Goal: Contribute content: Add original content to the website for others to see

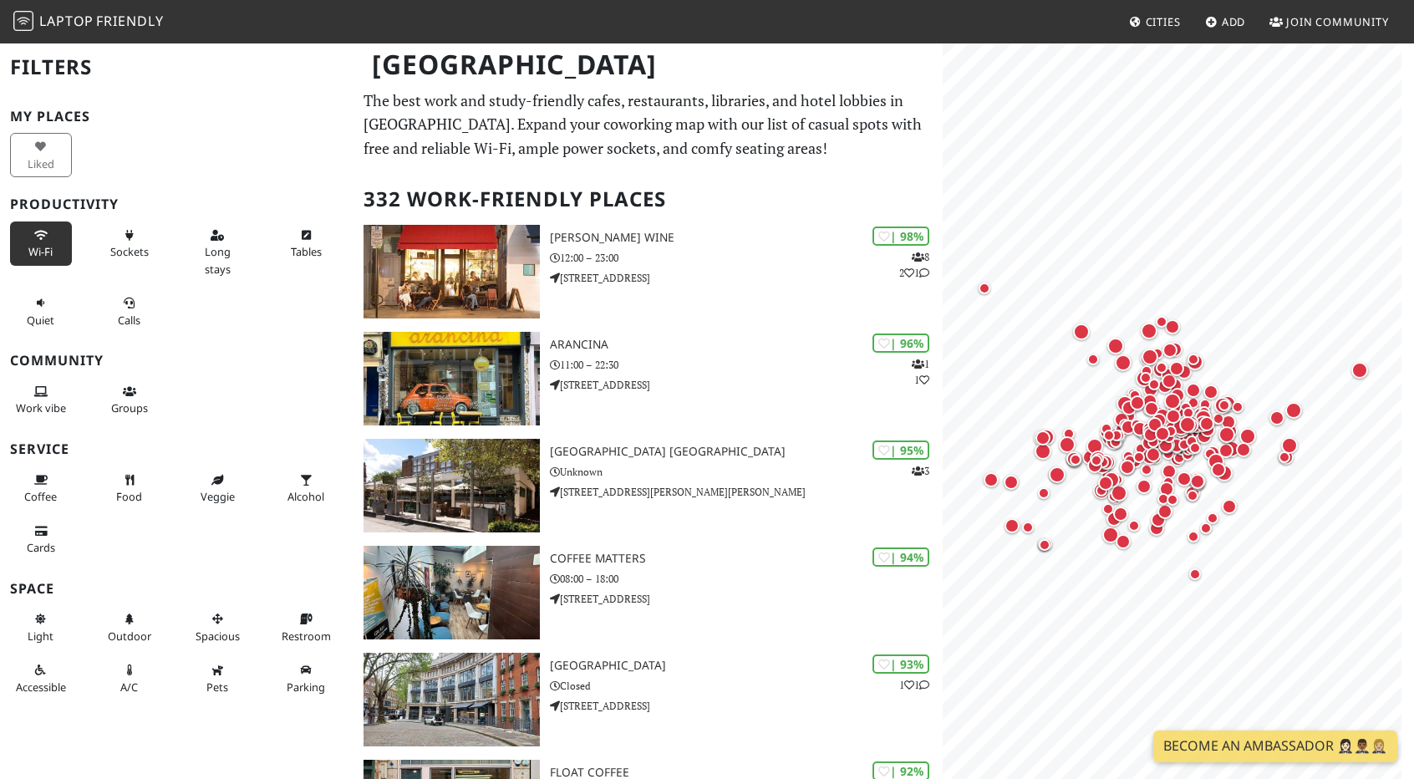
click at [41, 244] on span "Wi-Fi" at bounding box center [40, 251] width 24 height 15
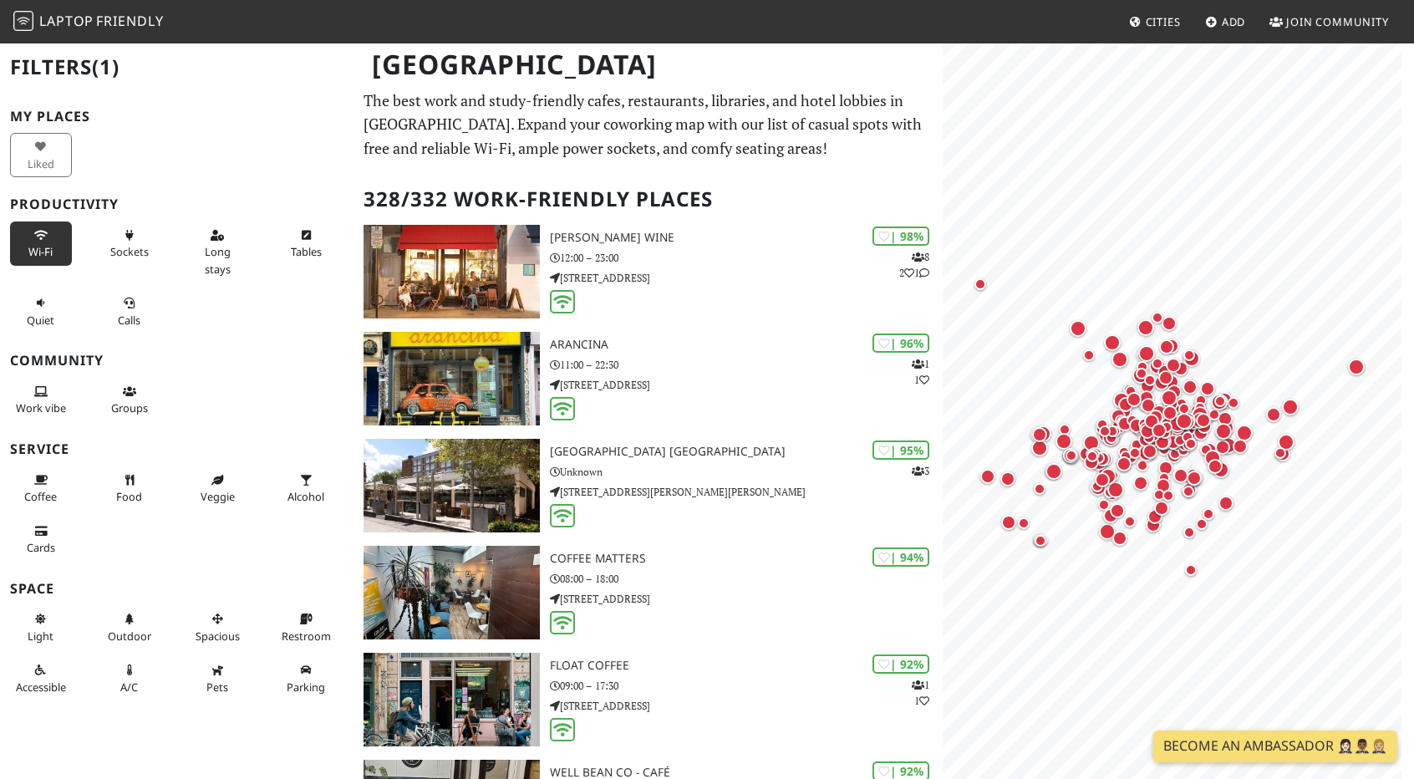
click at [41, 244] on span "Wi-Fi" at bounding box center [40, 251] width 24 height 15
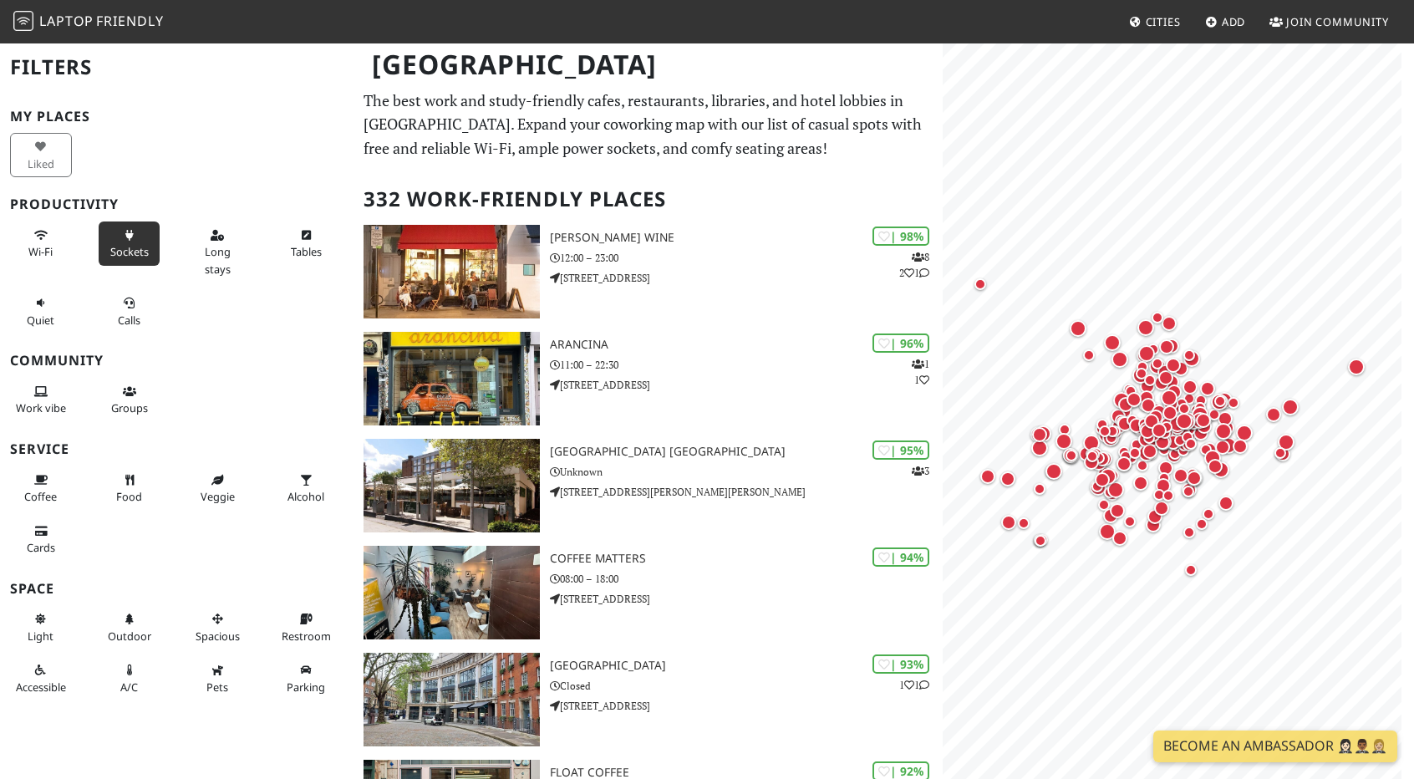
click at [129, 233] on icon at bounding box center [129, 236] width 13 height 11
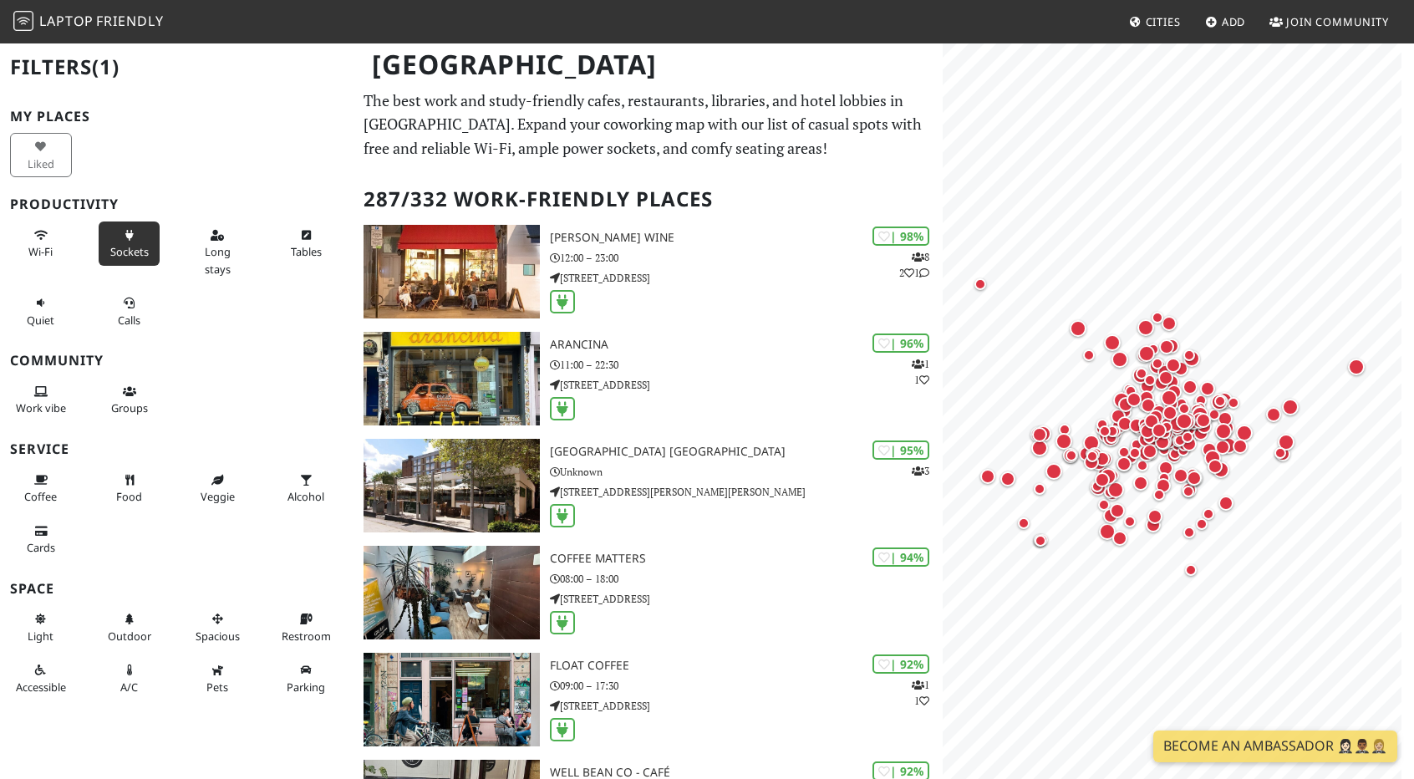
click at [129, 233] on icon at bounding box center [129, 236] width 13 height 11
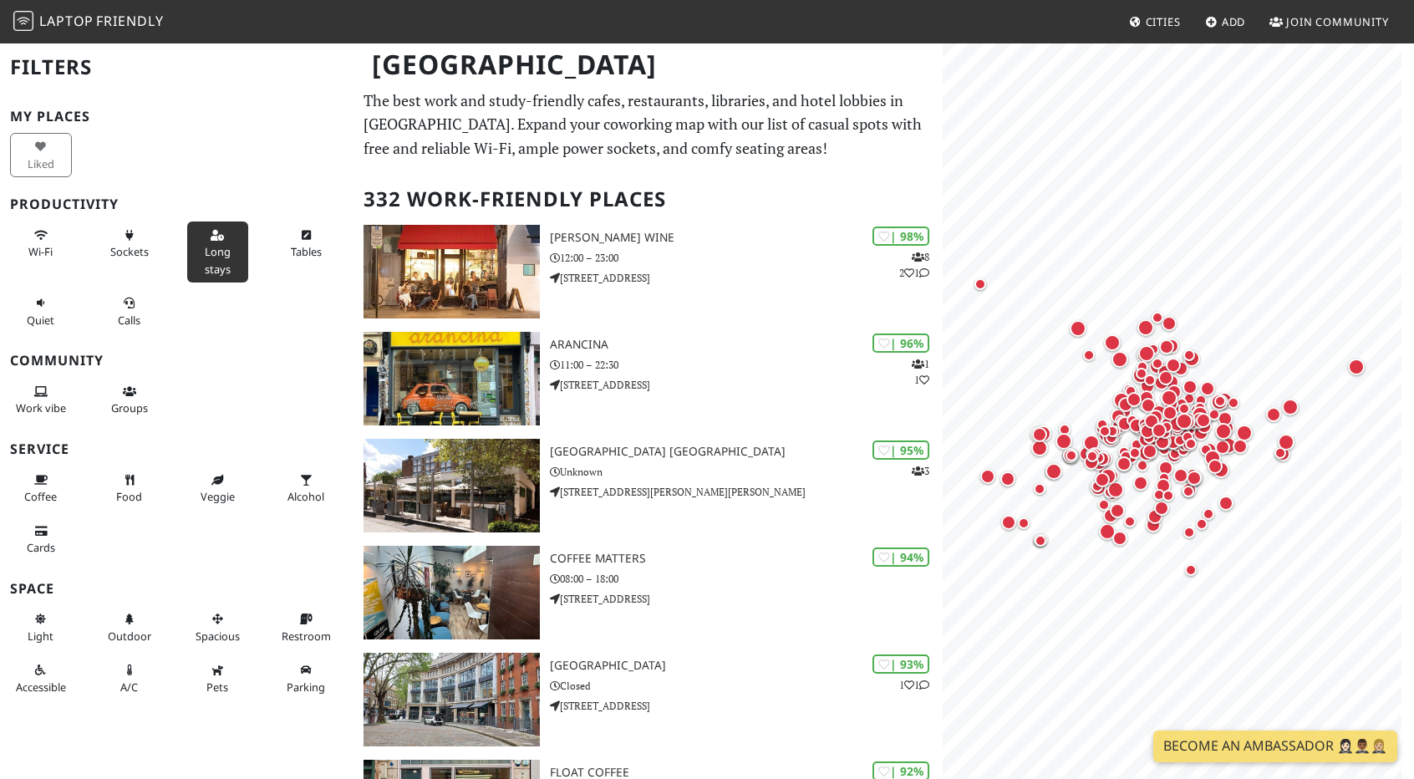
click at [209, 251] on span "Long stays" at bounding box center [218, 260] width 26 height 32
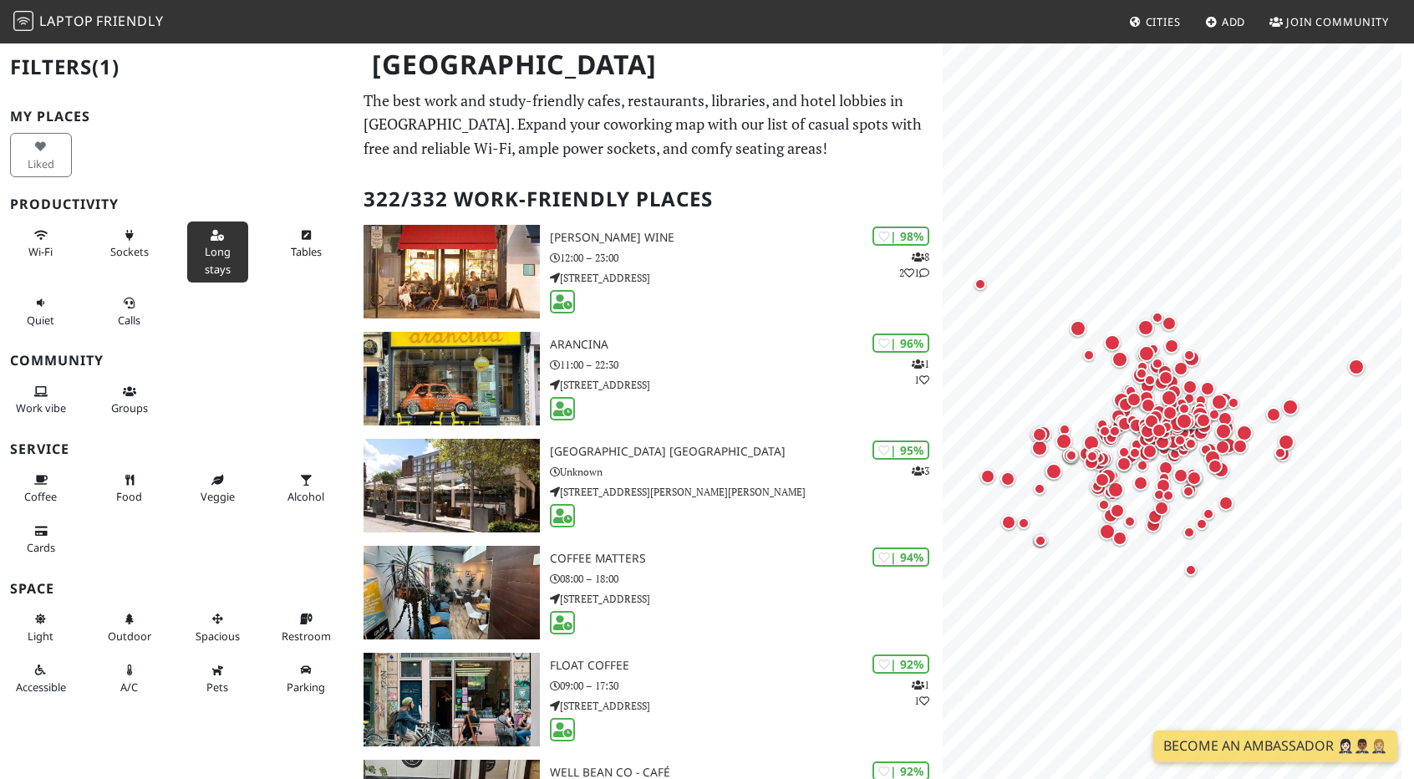
click at [209, 251] on span "Long stays" at bounding box center [218, 260] width 26 height 32
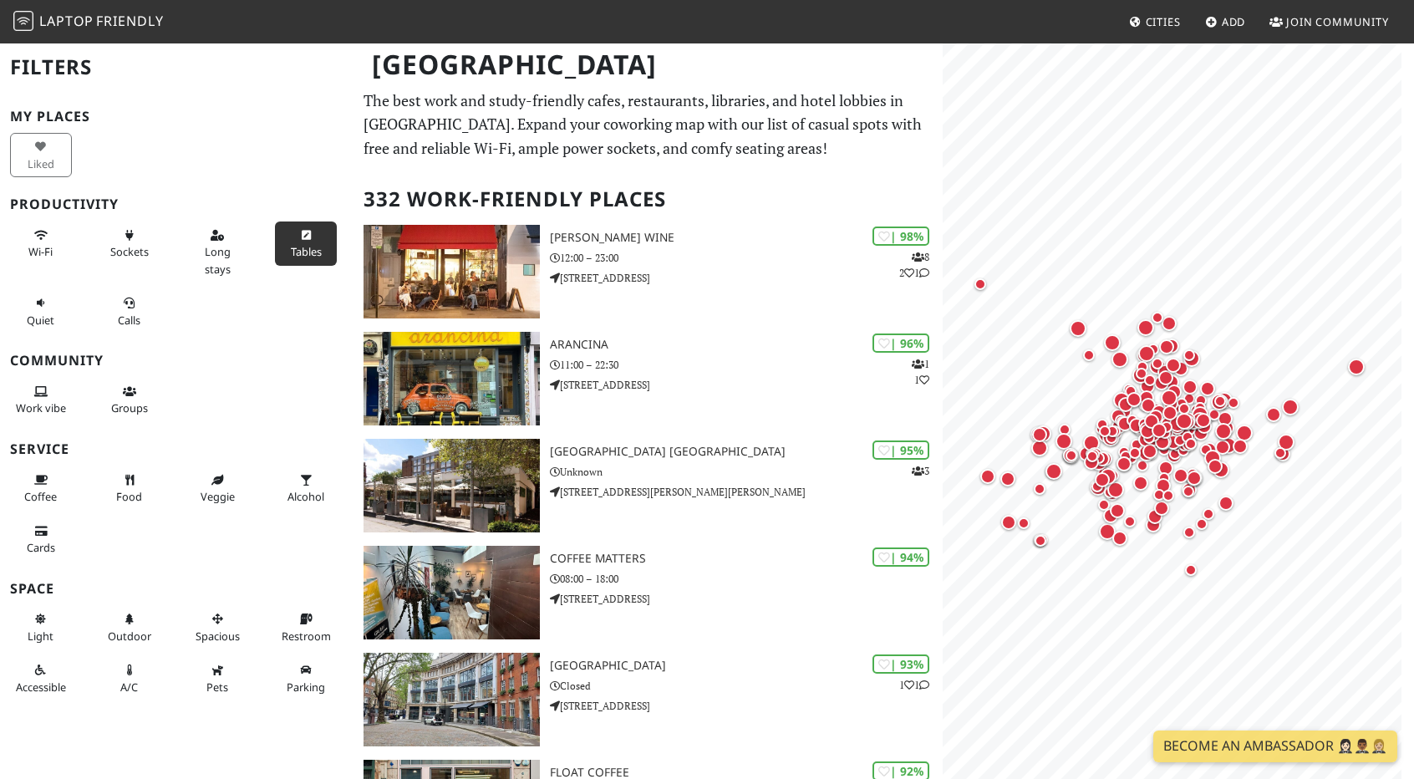
click at [291, 248] on span "Tables" at bounding box center [306, 251] width 31 height 15
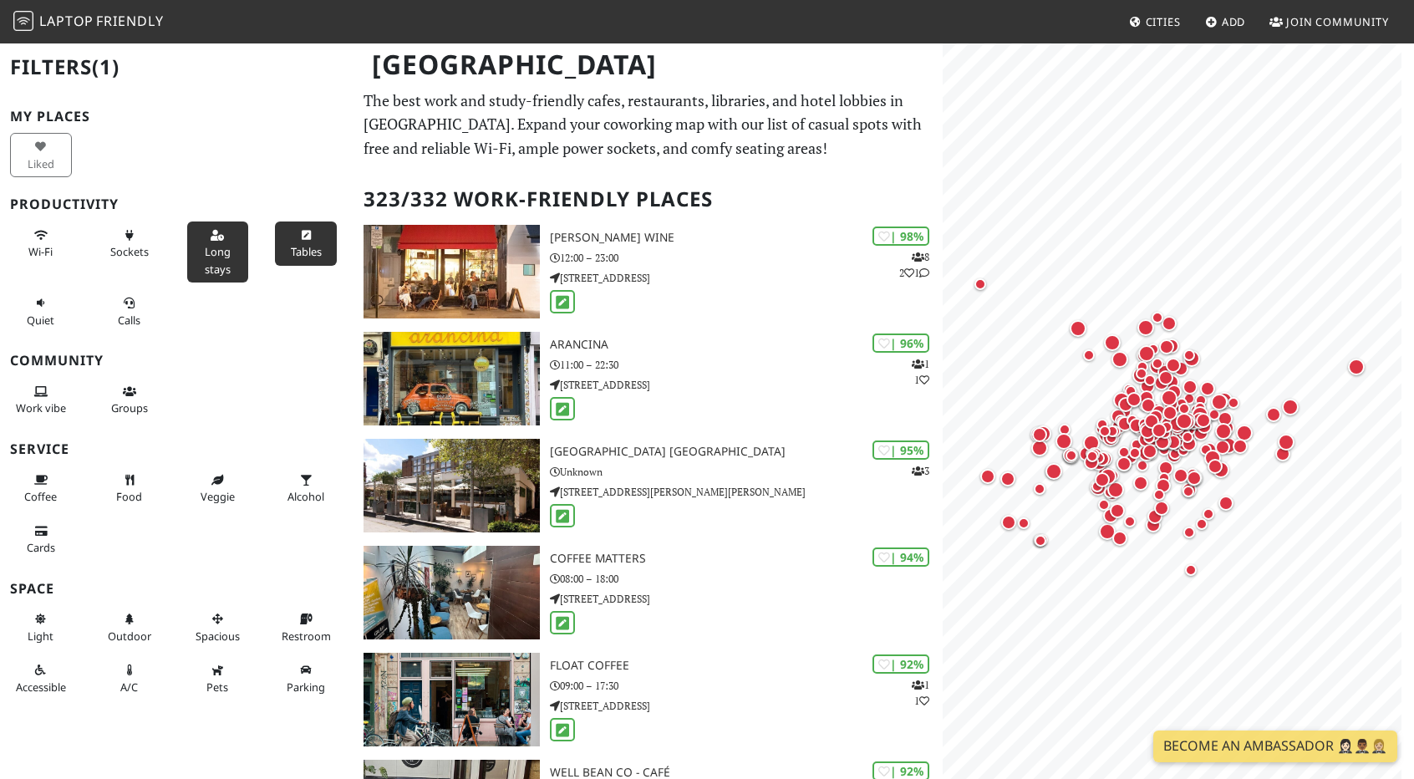
click at [225, 245] on button "Long stays" at bounding box center [218, 251] width 62 height 61
click at [189, 251] on button "Long stays" at bounding box center [218, 251] width 62 height 61
click at [291, 248] on span "Tables" at bounding box center [306, 251] width 31 height 15
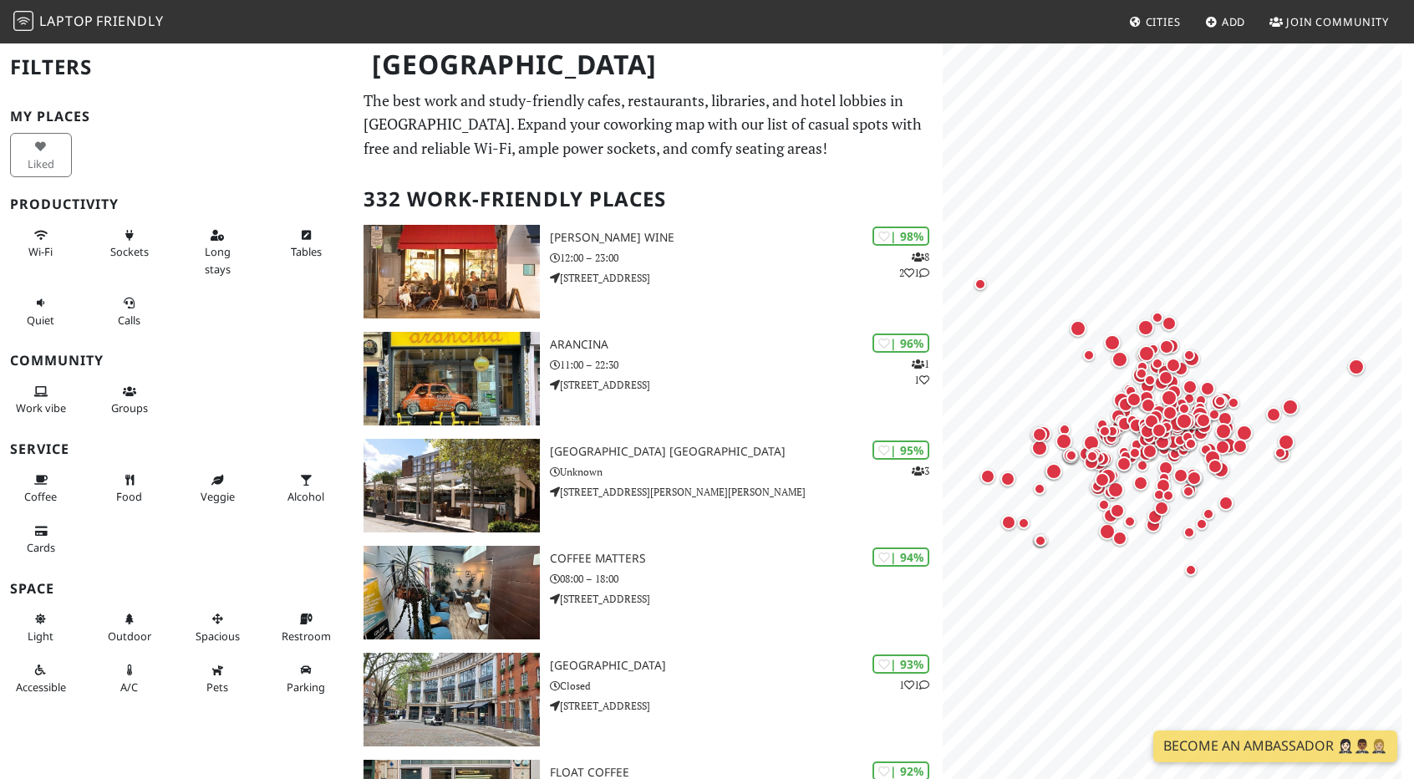
click at [1221, 23] on span "Add" at bounding box center [1233, 21] width 24 height 15
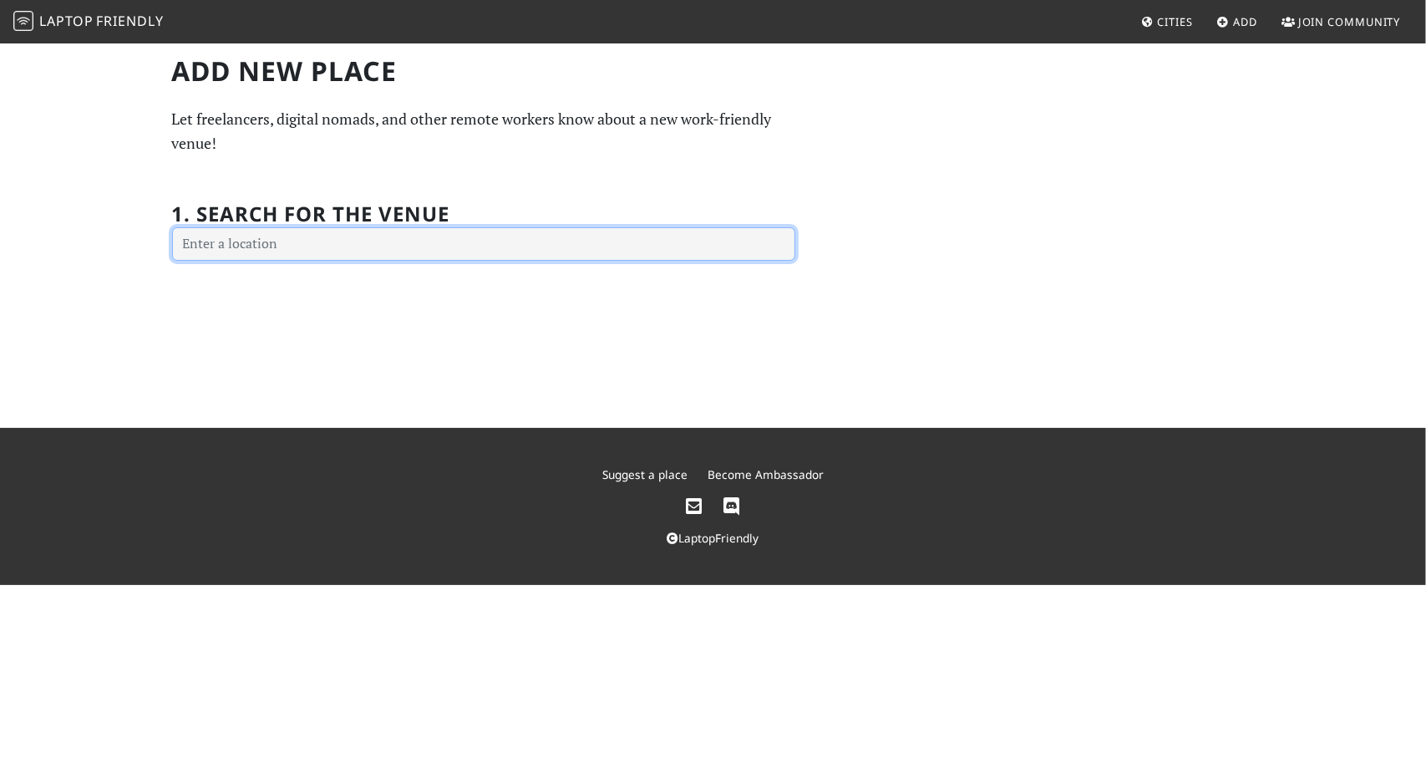
click at [530, 248] on input "text" at bounding box center [483, 243] width 623 height 33
